Goal: Task Accomplishment & Management: Use online tool/utility

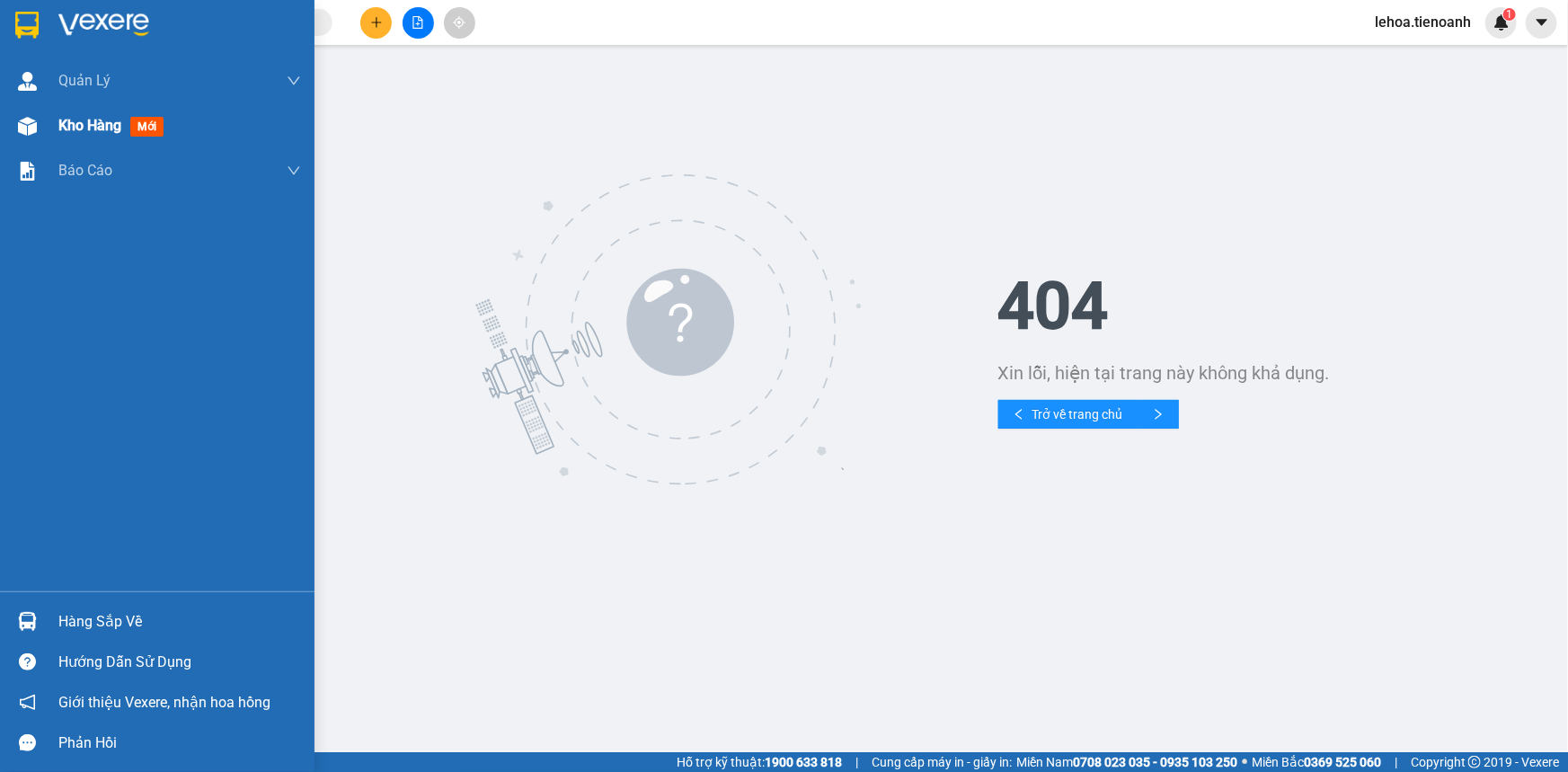
click at [98, 126] on span "Kho hàng" at bounding box center [90, 125] width 63 height 17
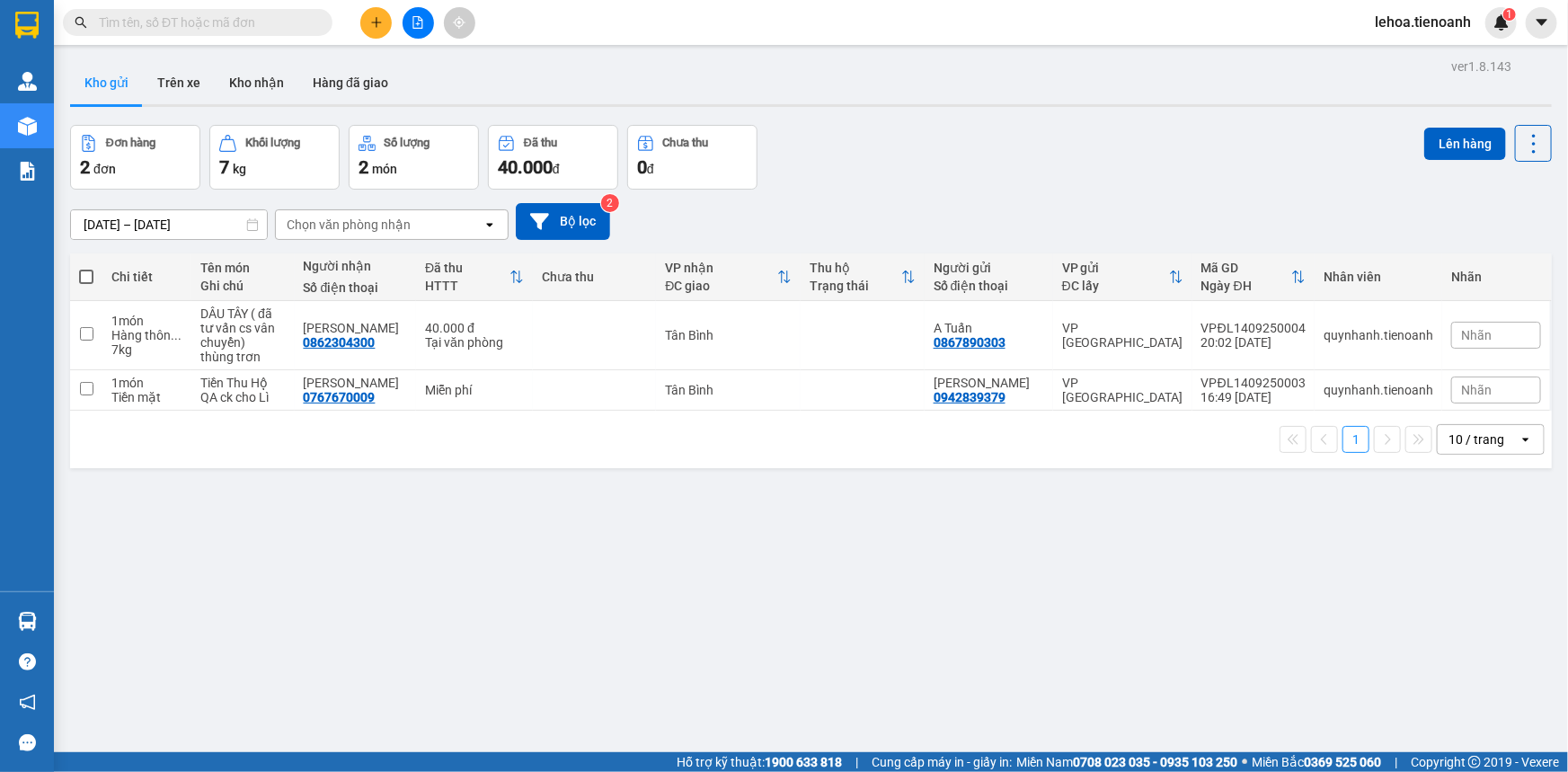
click at [93, 279] on span at bounding box center [86, 277] width 14 height 14
click at [86, 268] on input "checkbox" at bounding box center [86, 268] width 0 height 0
checkbox input "true"
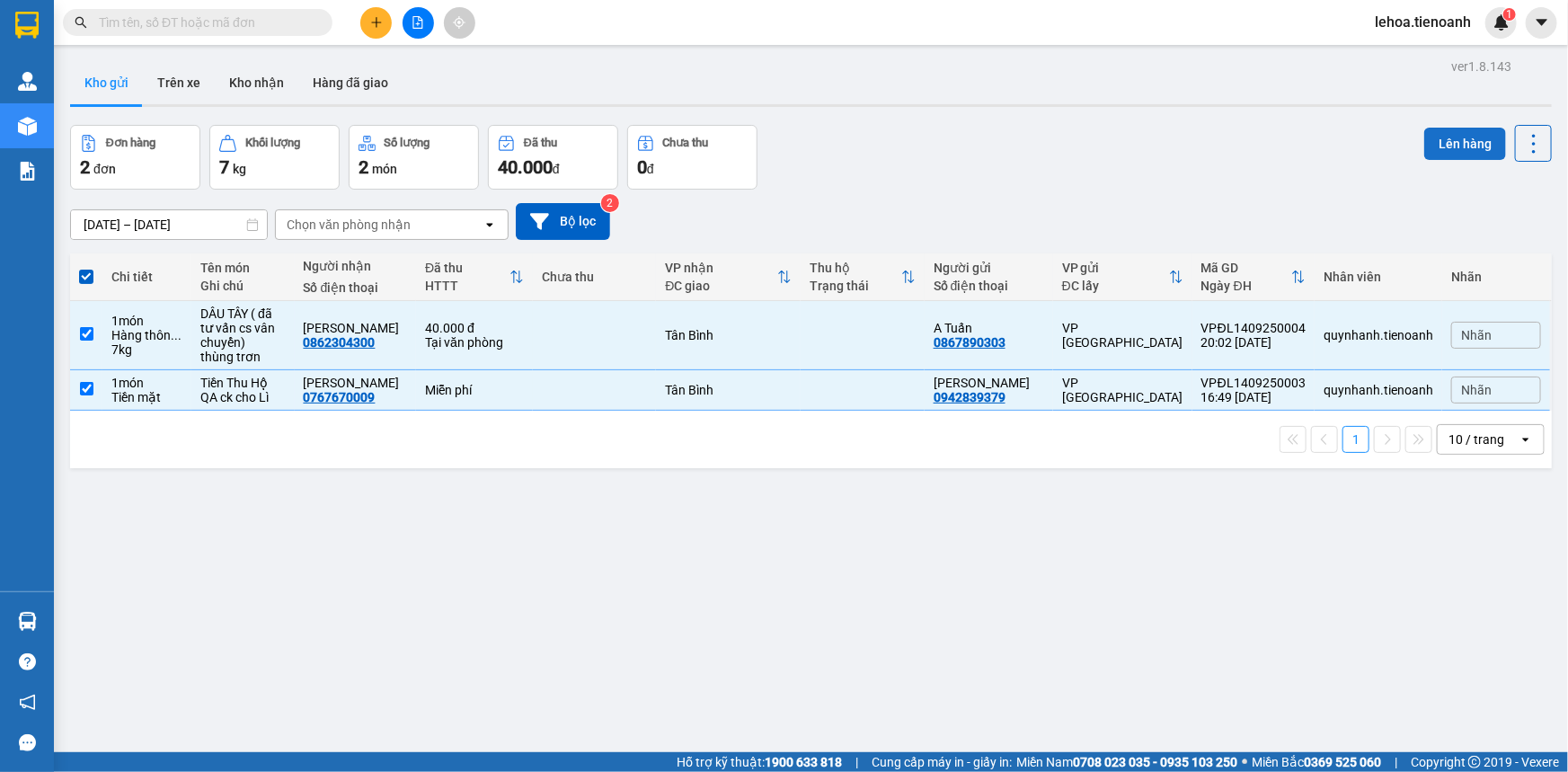
click at [1445, 138] on button "Lên hàng" at bounding box center [1465, 144] width 82 height 32
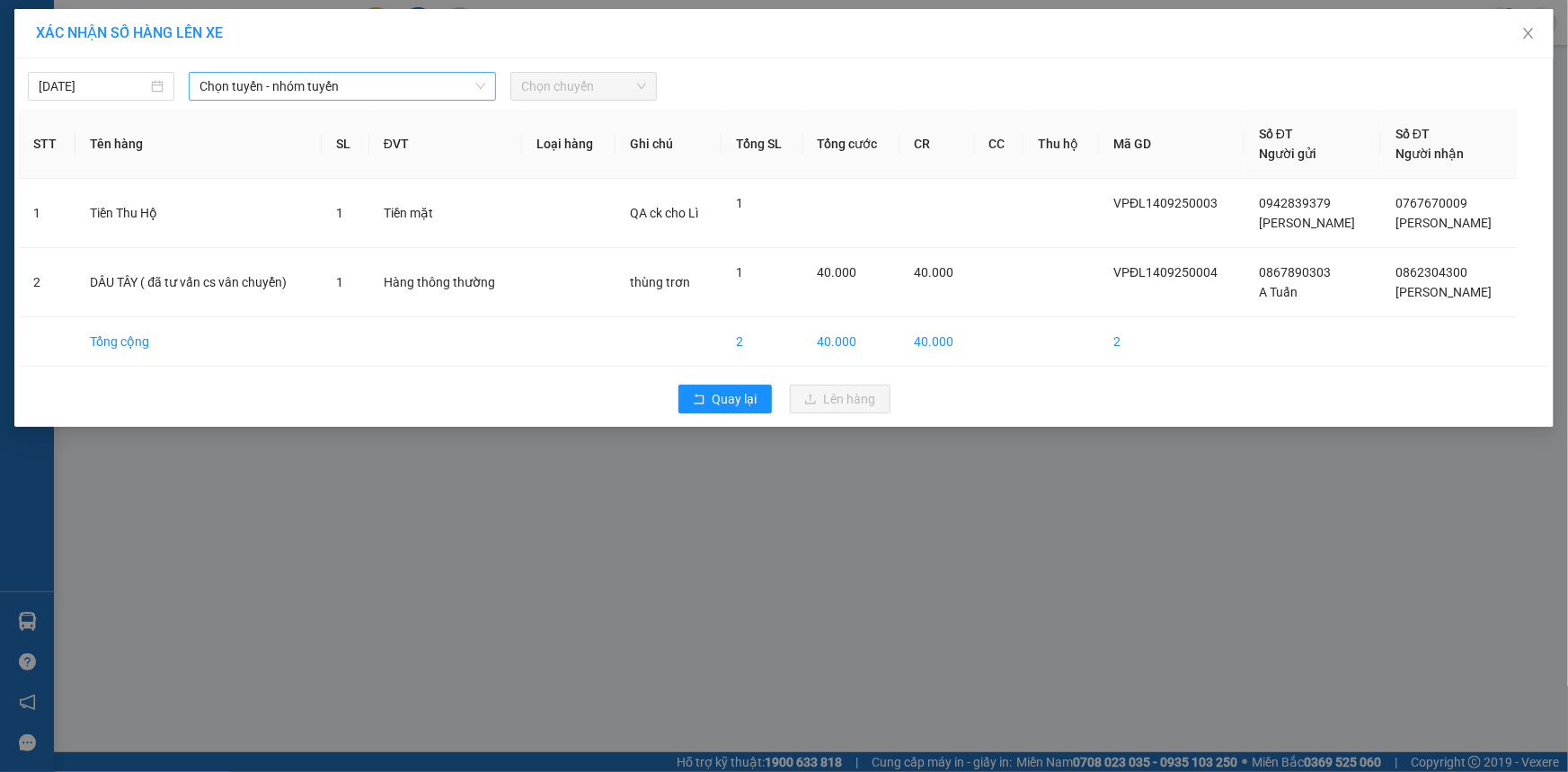
click at [330, 77] on span "Chọn tuyến - nhóm tuyến" at bounding box center [342, 86] width 285 height 27
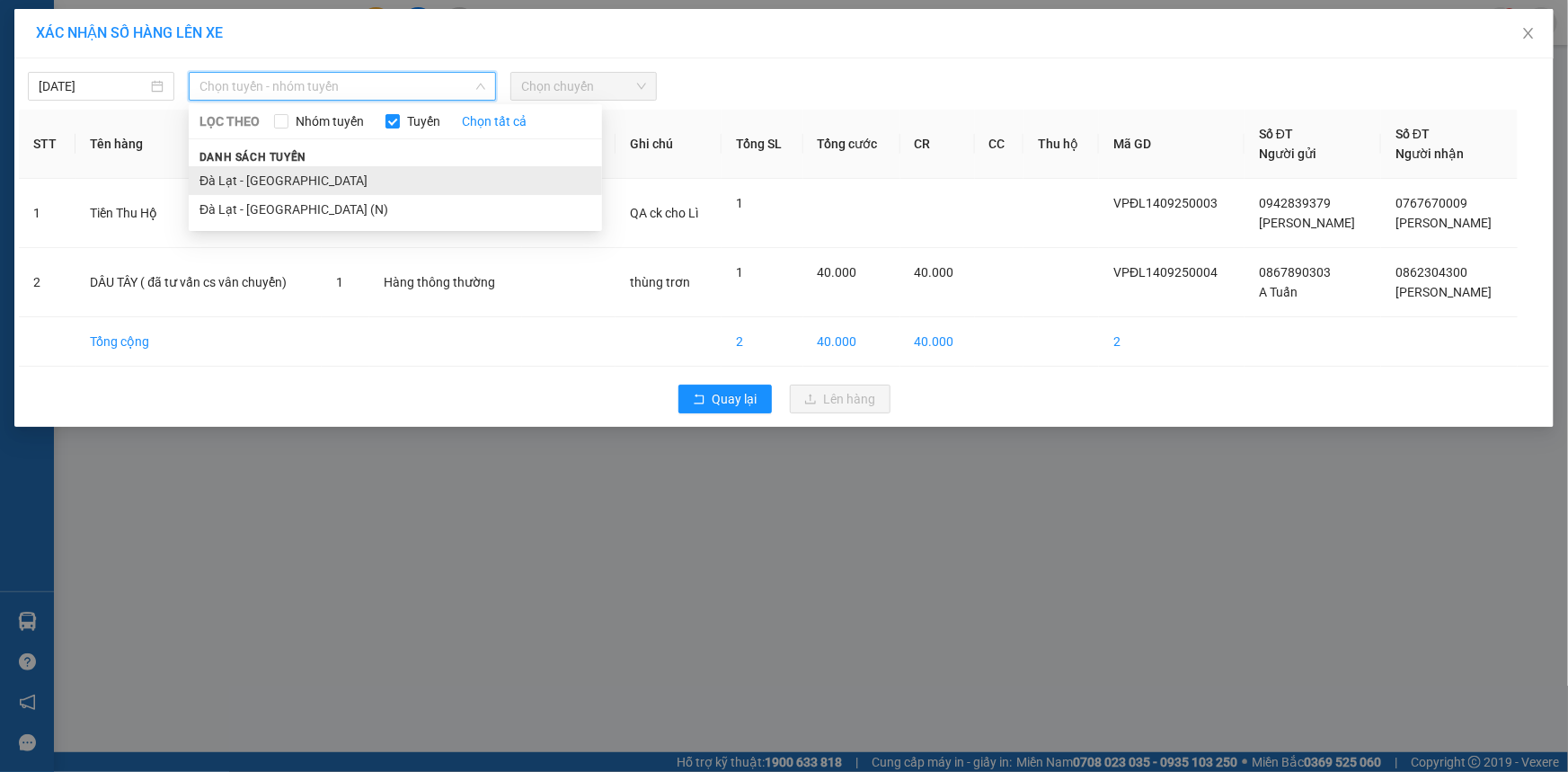
click at [269, 178] on li "Đà Lạt - [GEOGRAPHIC_DATA]" at bounding box center [395, 181] width 413 height 29
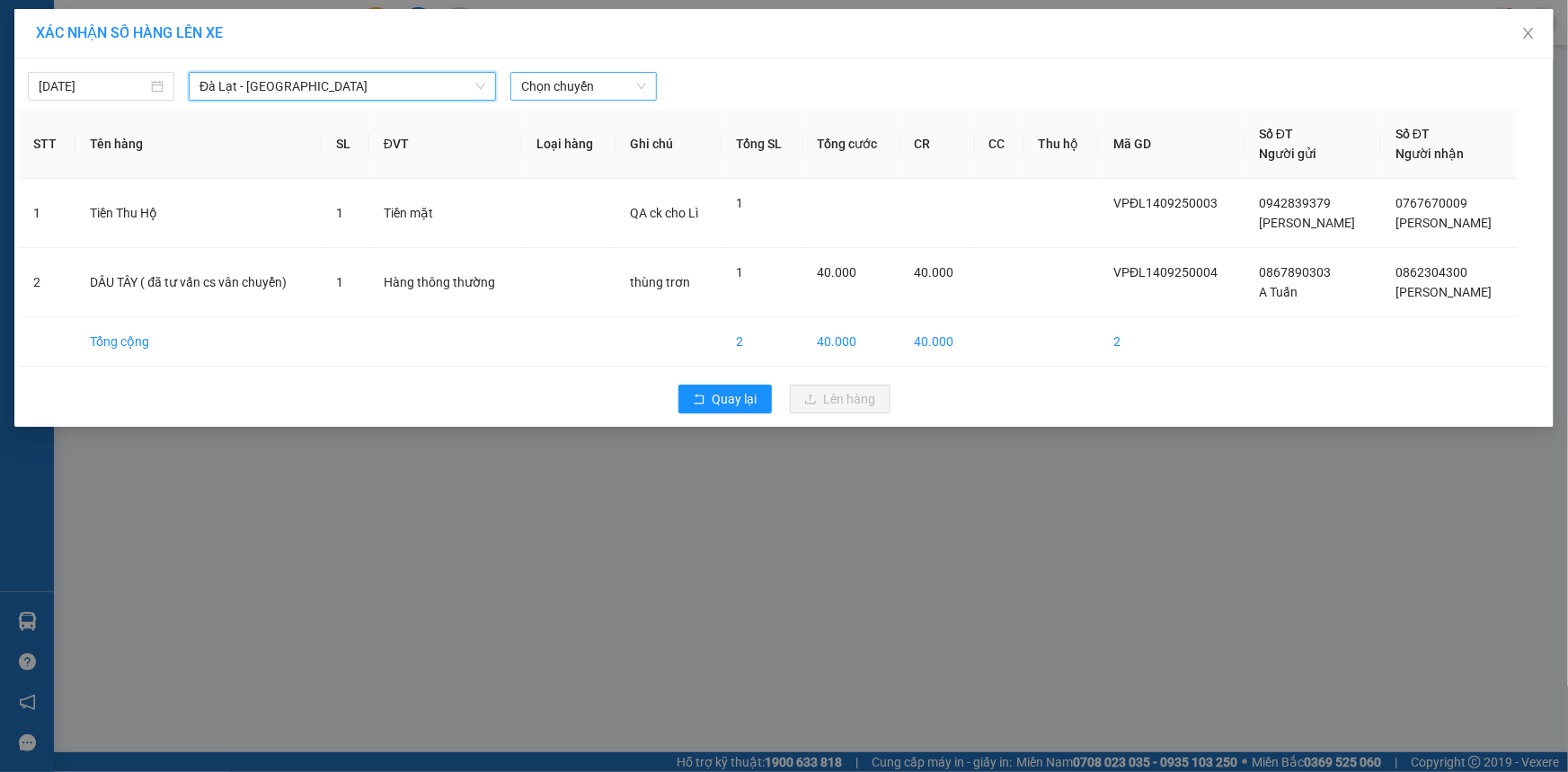
click at [598, 84] on span "Chọn chuyến" at bounding box center [583, 86] width 125 height 27
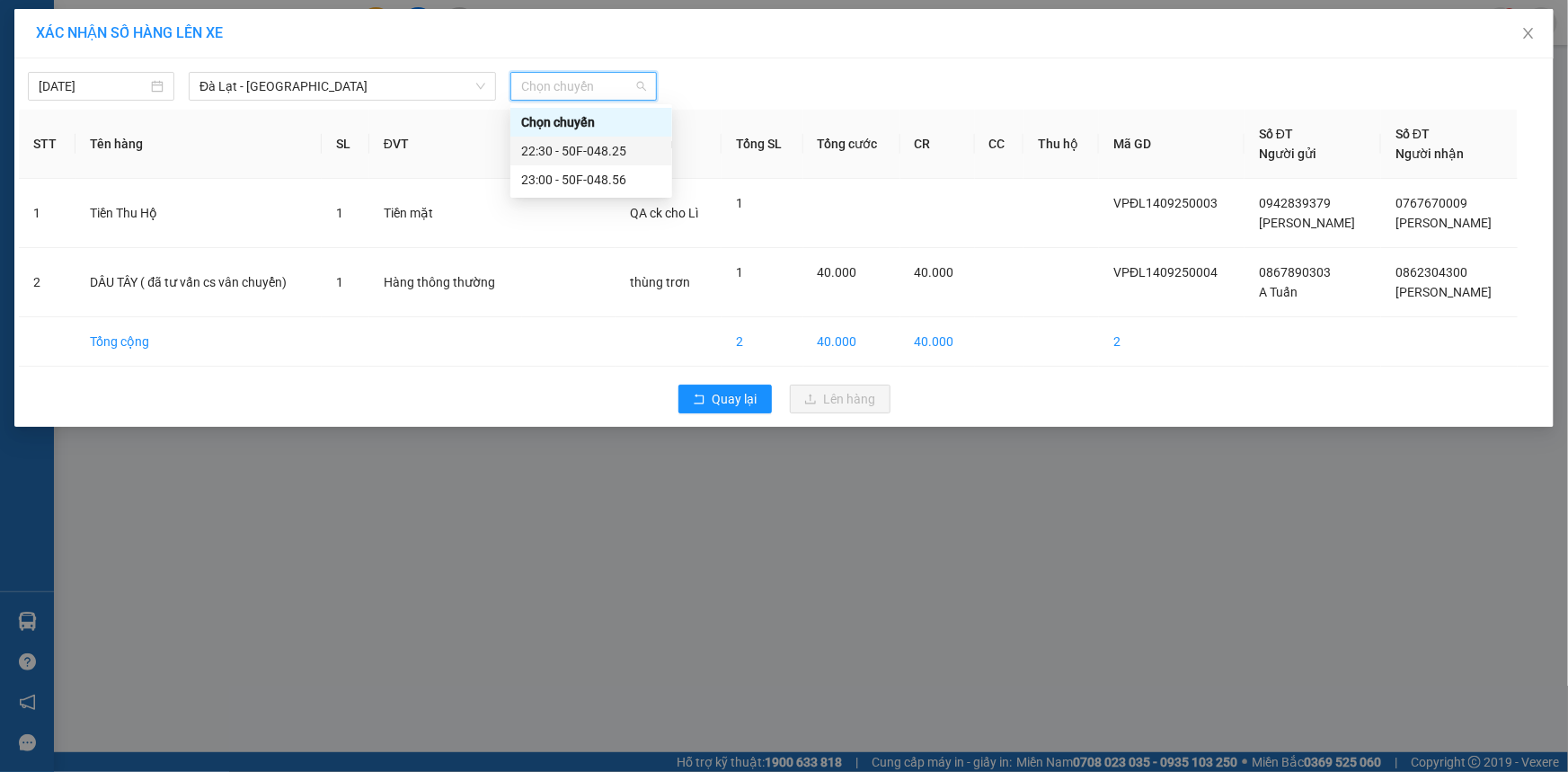
click at [612, 147] on div "22:30 - 50F-048.25" at bounding box center [591, 151] width 140 height 20
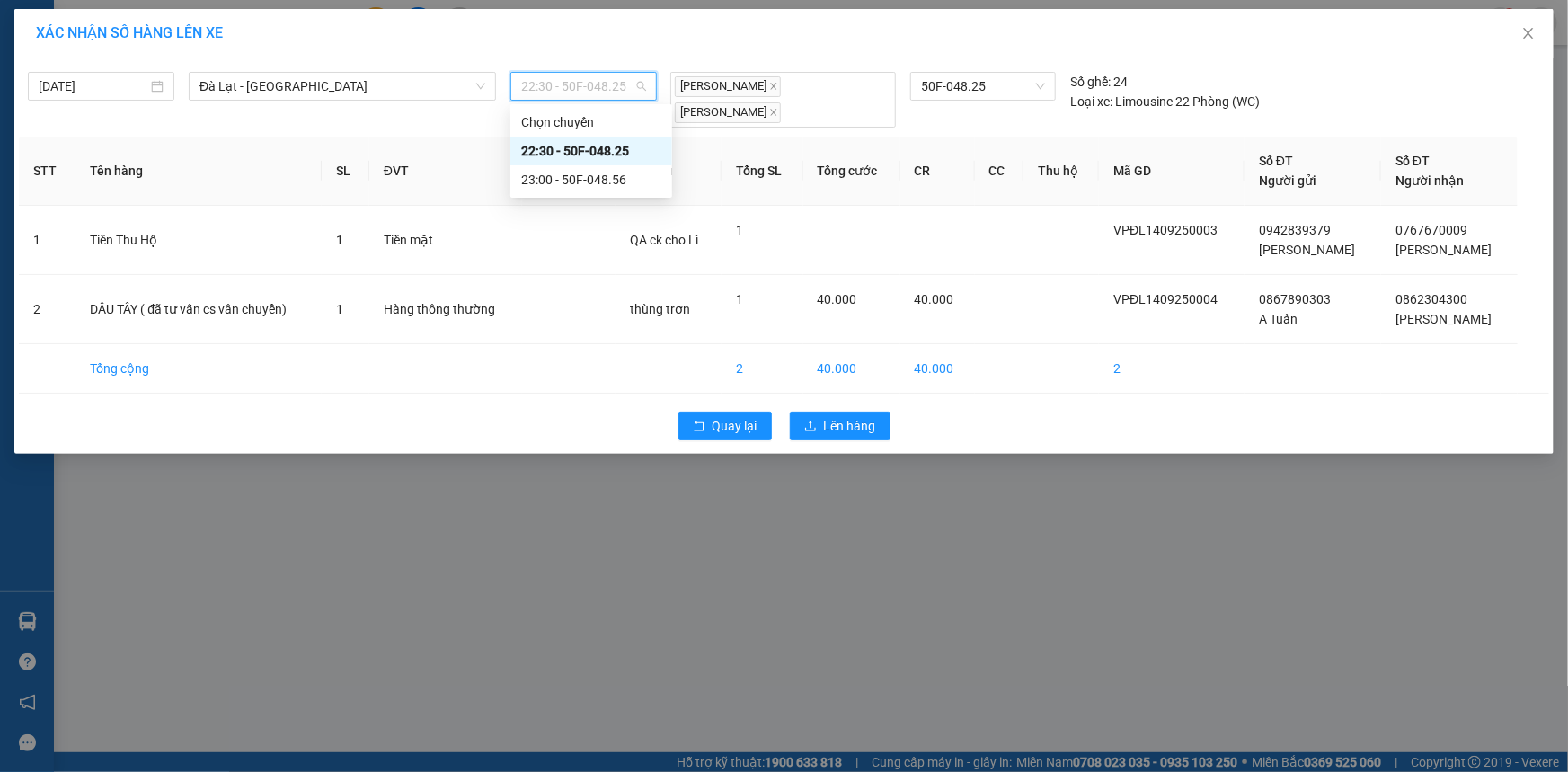
click at [626, 92] on span "22:30 - 50F-048.25" at bounding box center [583, 86] width 125 height 27
click at [606, 147] on div "22:30 - 50F-048.25" at bounding box center [591, 151] width 140 height 20
click at [631, 85] on span "22:30 - 50F-048.25" at bounding box center [583, 86] width 125 height 27
click at [614, 185] on div "23:00 - 50F-048.56" at bounding box center [591, 180] width 140 height 20
click at [1536, 35] on span "Close" at bounding box center [1528, 34] width 50 height 50
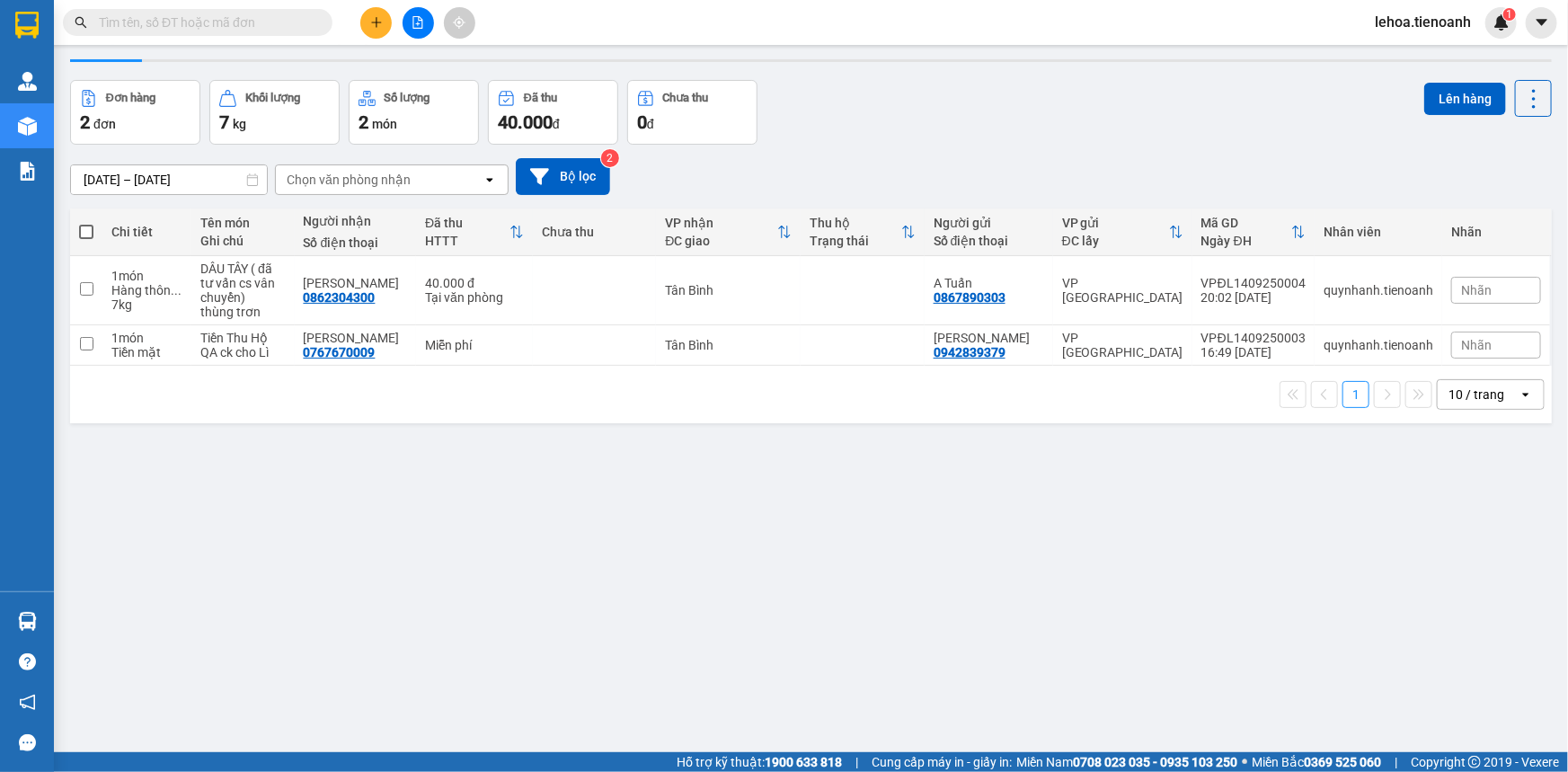
scroll to position [82, 0]
